Goal: Answer question/provide support: Share knowledge or assist other users

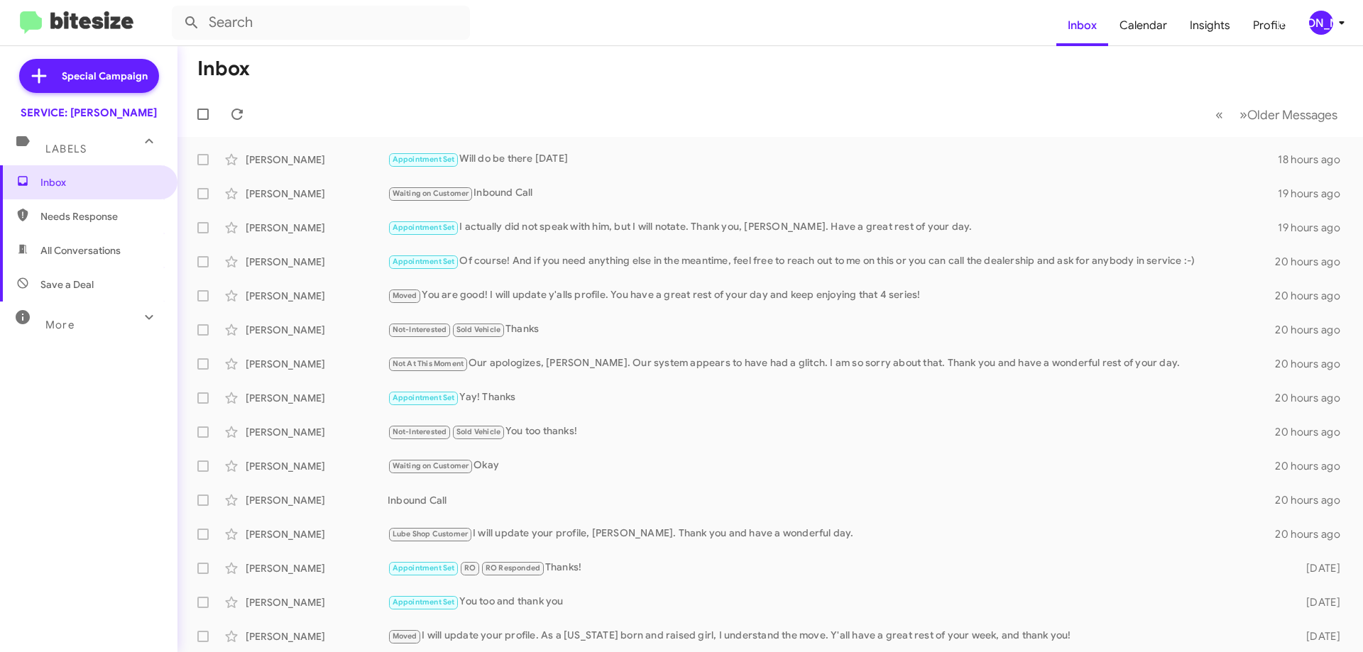
click at [80, 249] on span "All Conversations" at bounding box center [80, 250] width 80 height 14
type input "in:all-conversations"
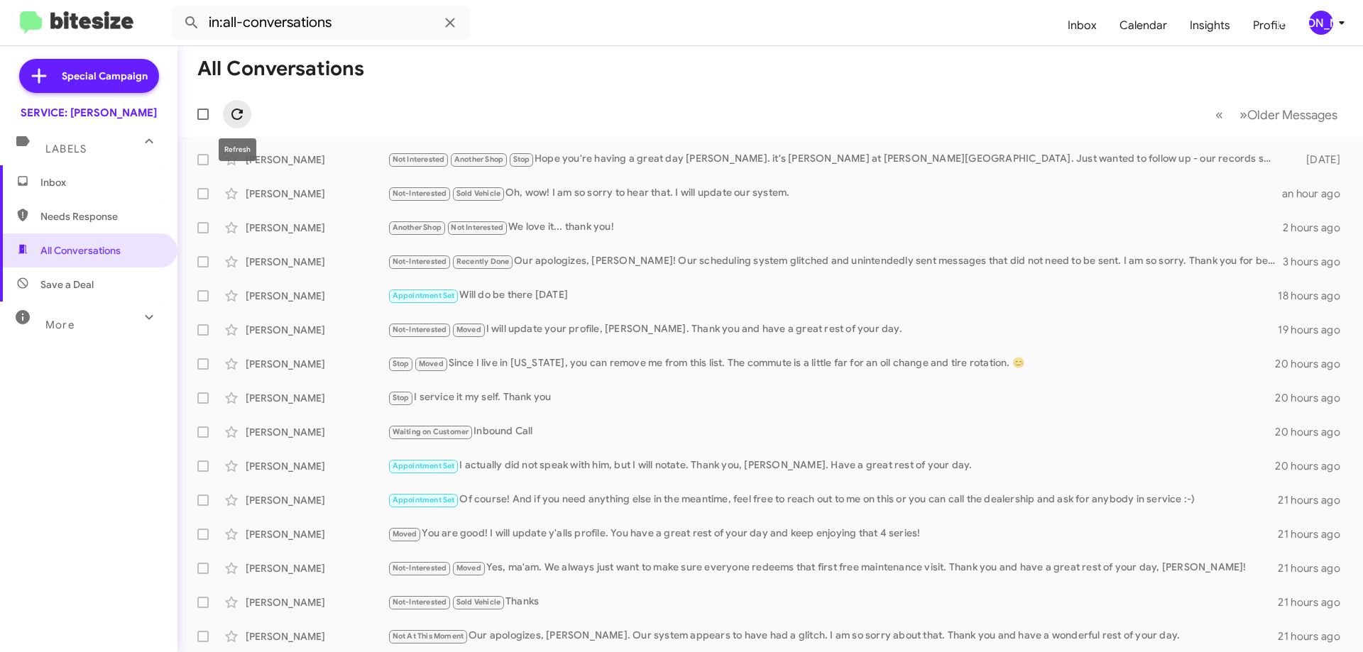
click at [236, 122] on icon at bounding box center [237, 114] width 17 height 17
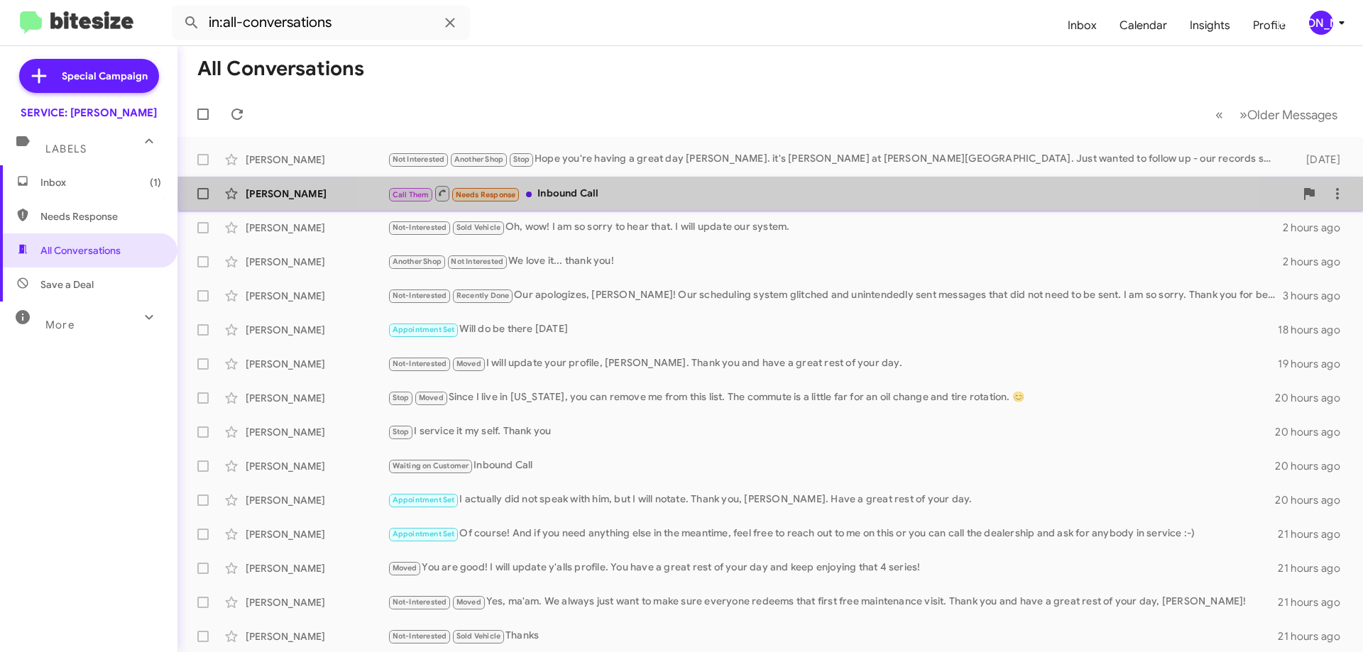
click at [781, 195] on div "Call Them Needs Response Inbound Call" at bounding box center [840, 194] width 907 height 18
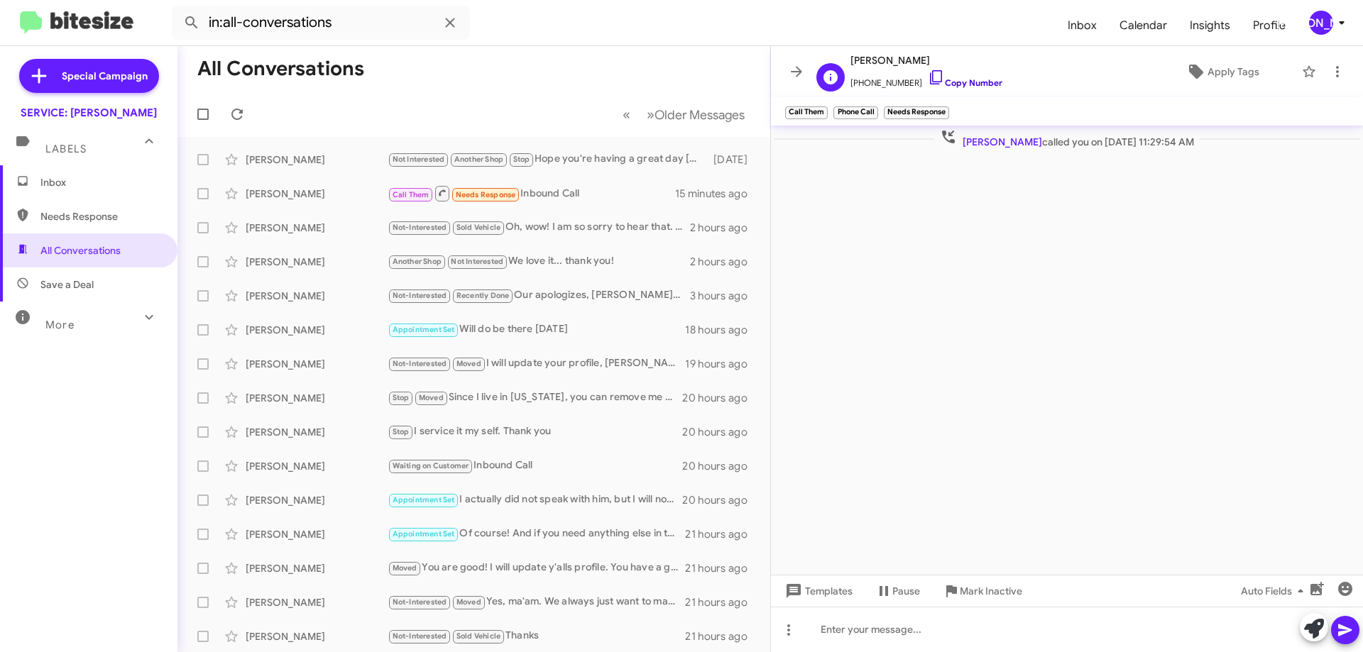
click at [952, 85] on link "Copy Number" at bounding box center [965, 82] width 75 height 11
click at [1245, 73] on span "Apply Tags" at bounding box center [1233, 72] width 52 height 26
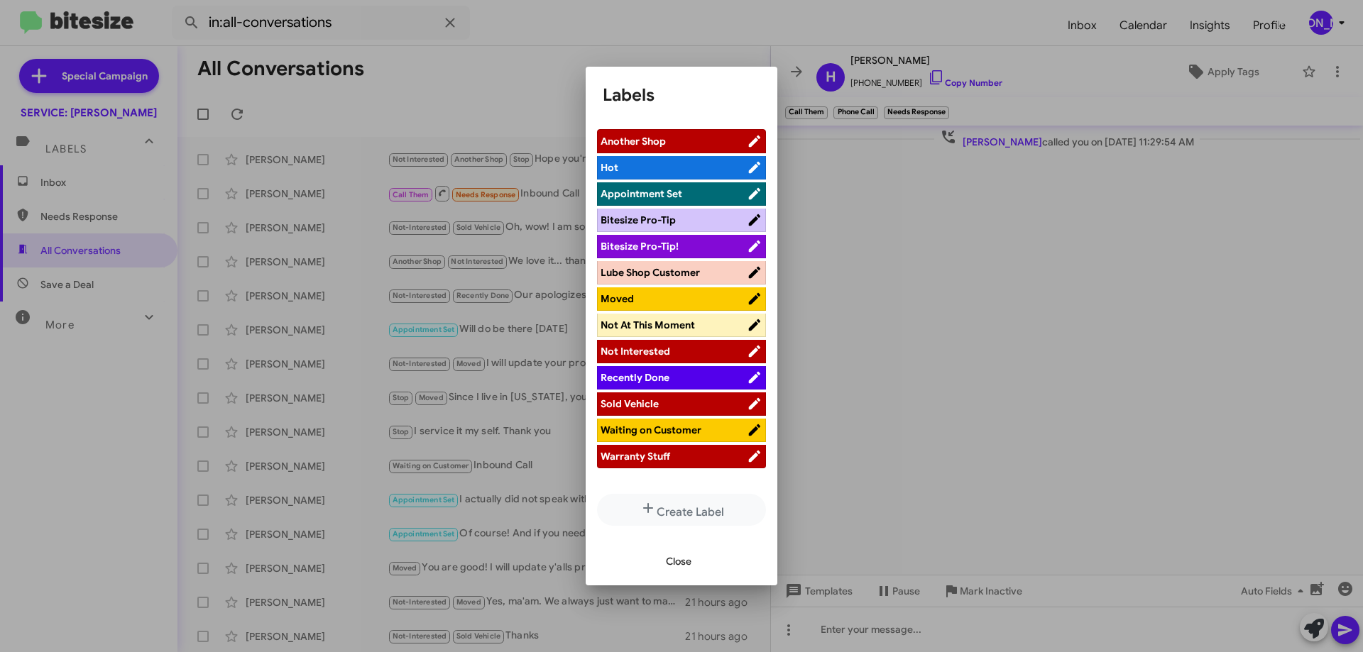
click at [695, 197] on span "Appointment Set" at bounding box center [673, 194] width 146 height 14
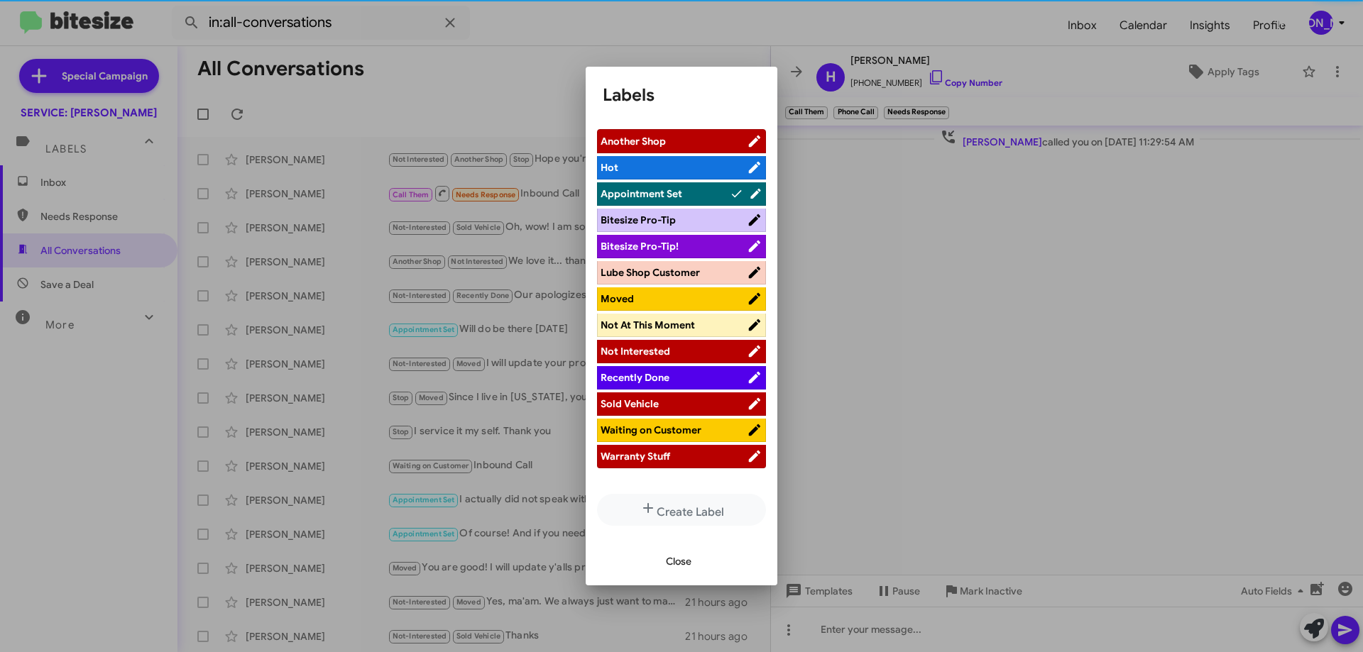
click at [685, 563] on span "Close" at bounding box center [679, 562] width 26 height 26
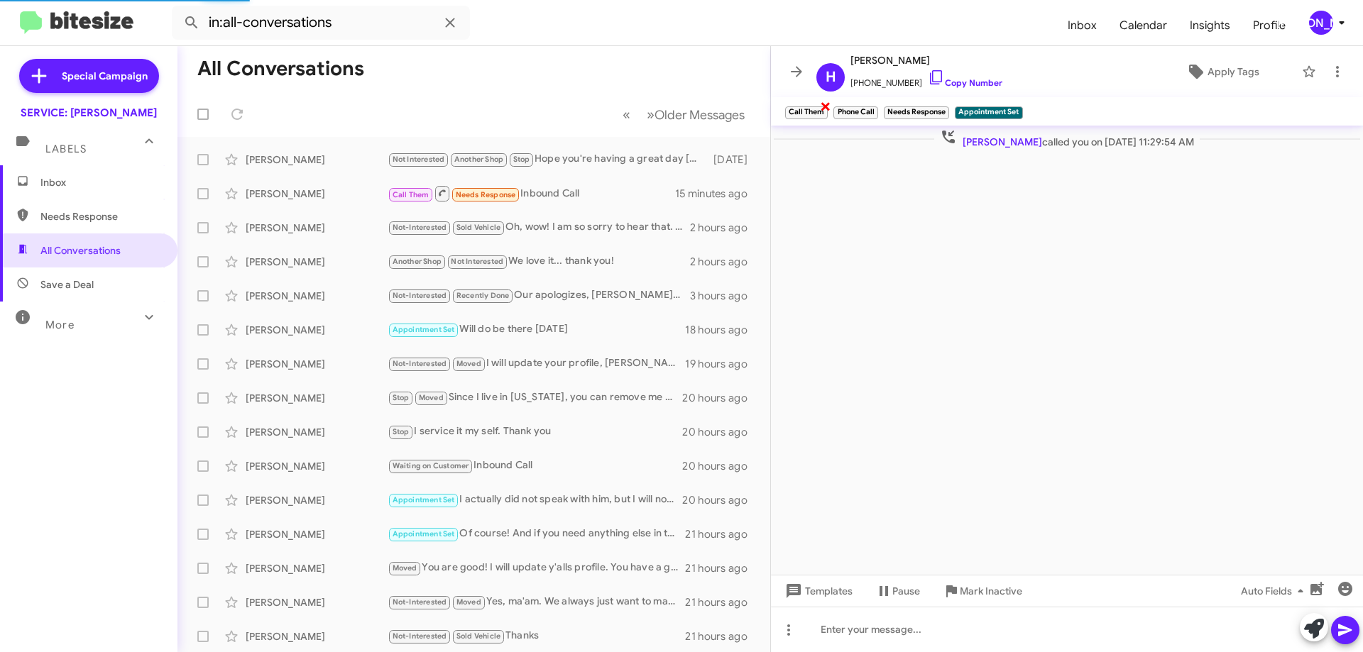
click at [825, 106] on span "×" at bounding box center [825, 105] width 11 height 17
click at [824, 107] on span "×" at bounding box center [826, 105] width 11 height 17
click at [850, 105] on span "×" at bounding box center [847, 105] width 11 height 17
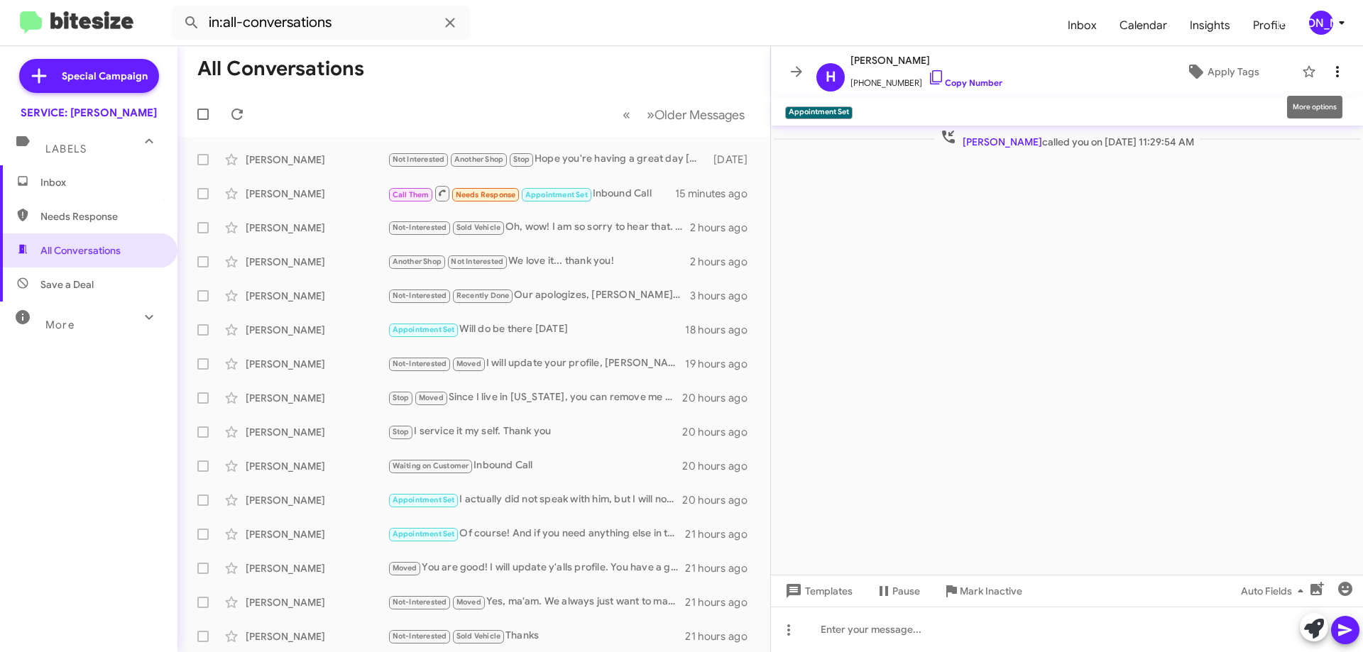
click at [1344, 67] on icon at bounding box center [1337, 71] width 17 height 17
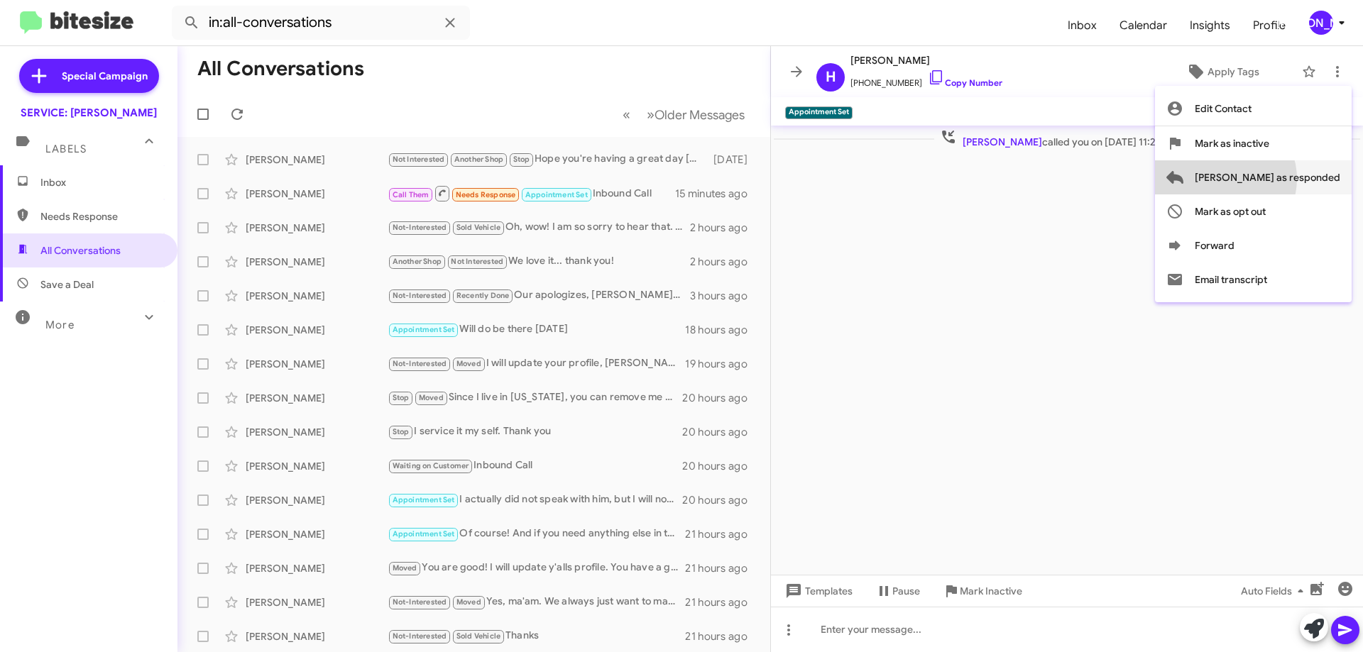
click at [1278, 179] on span "[PERSON_NAME] as responded" at bounding box center [1266, 177] width 145 height 34
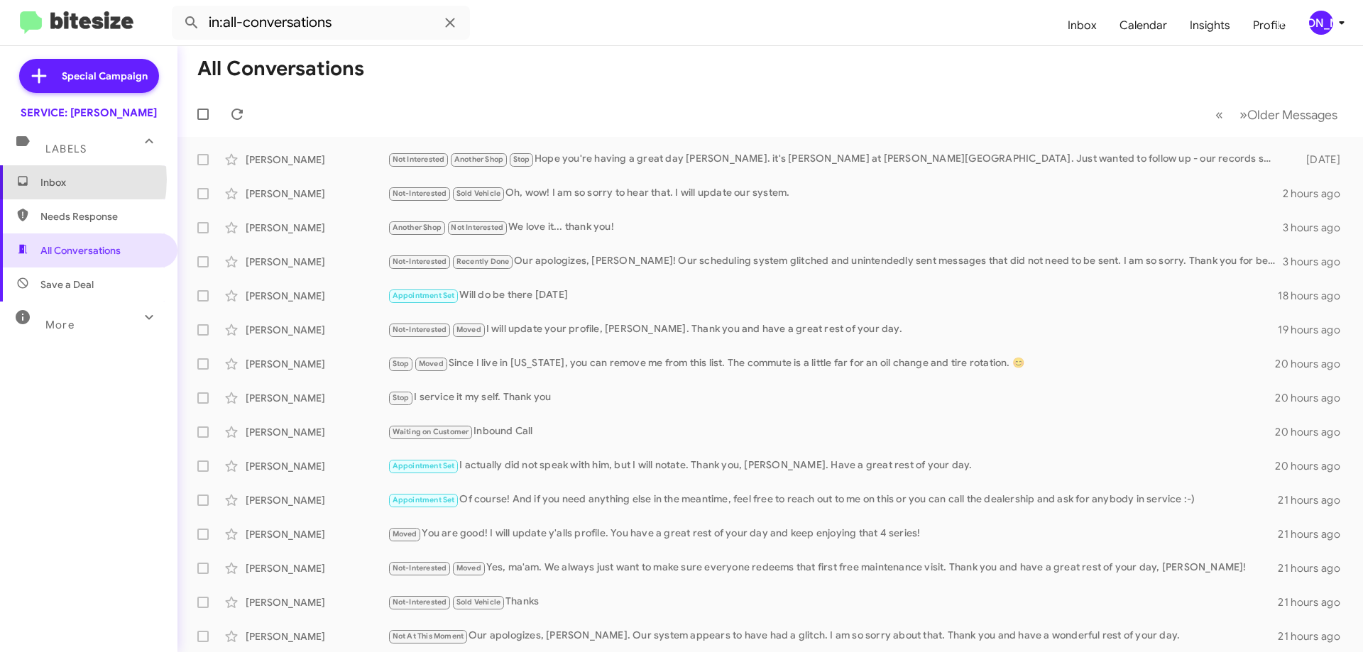
click at [38, 180] on span "Inbox" at bounding box center [88, 182] width 177 height 34
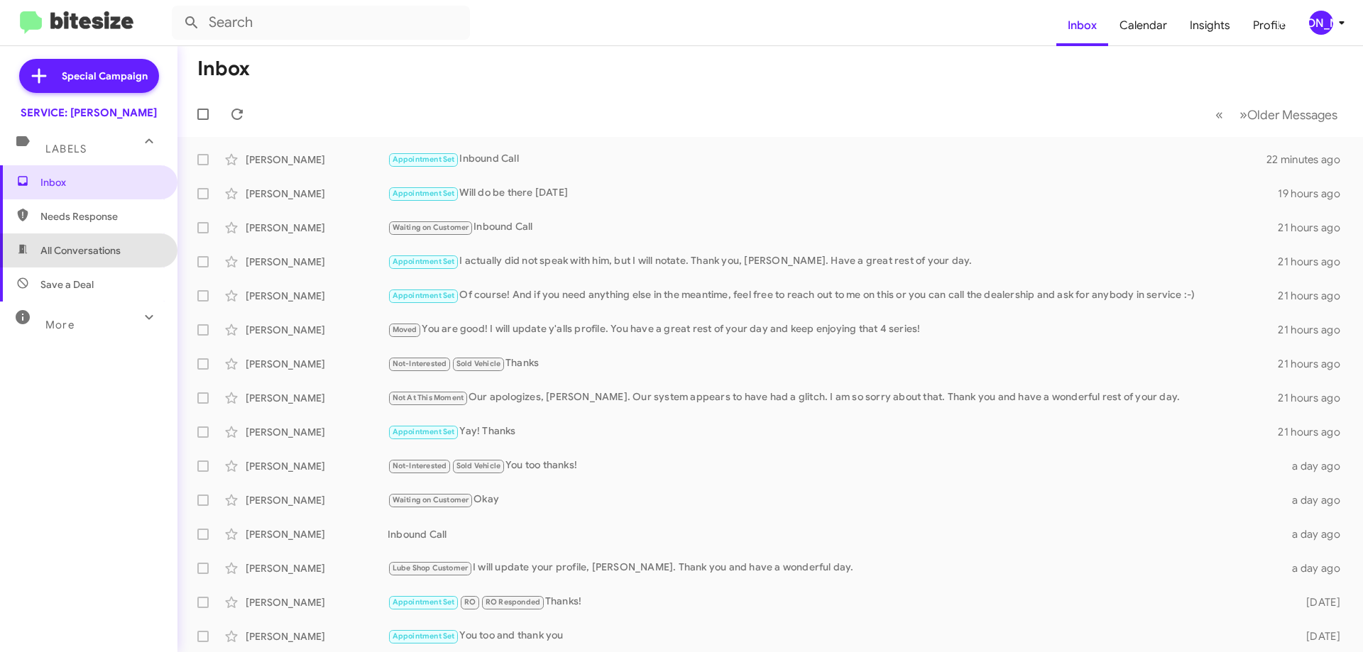
click at [92, 253] on span "All Conversations" at bounding box center [80, 250] width 80 height 14
type input "in:all-conversations"
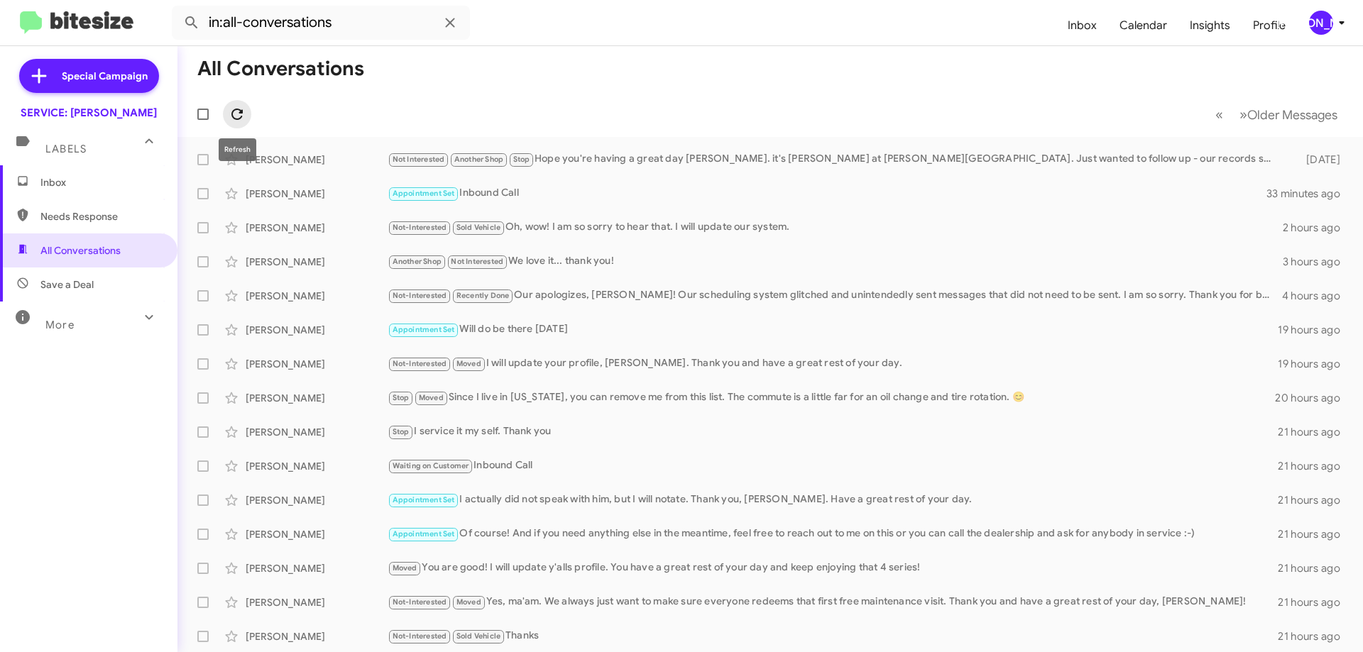
click at [248, 108] on span at bounding box center [237, 114] width 28 height 17
